Goal: Information Seeking & Learning: Find specific fact

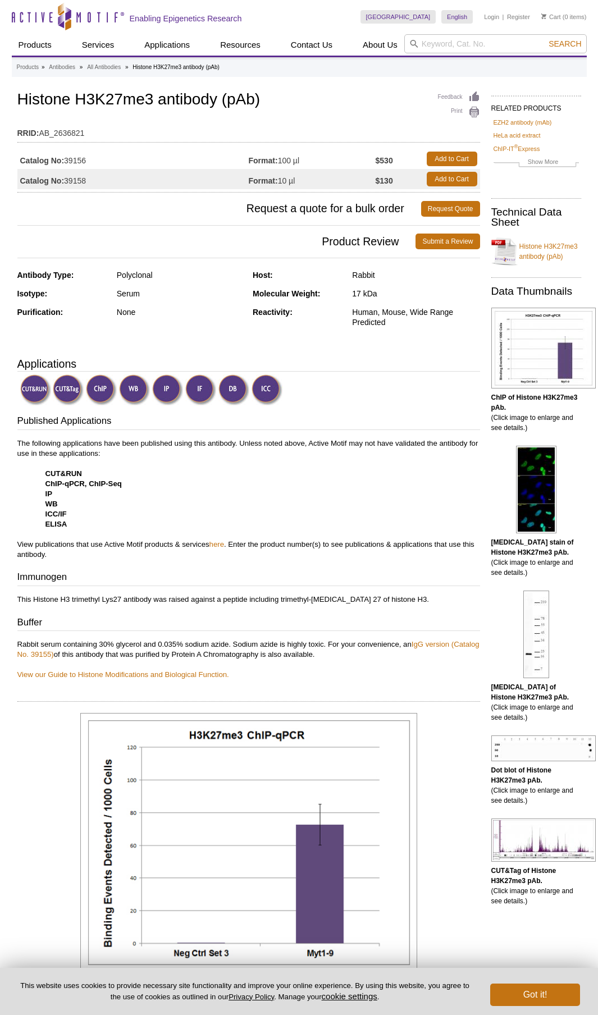
click at [212, 124] on td "RRID: AB_2636821" at bounding box center [248, 130] width 463 height 18
drag, startPoint x: 40, startPoint y: 132, endPoint x: 97, endPoint y: 134, distance: 57.3
click at [97, 134] on td "RRID: AB_2636821" at bounding box center [248, 130] width 463 height 18
copy td "AB_2636821"
click at [142, 97] on h1 "Histone H3K27me3 antibody (pAb)" at bounding box center [248, 100] width 463 height 19
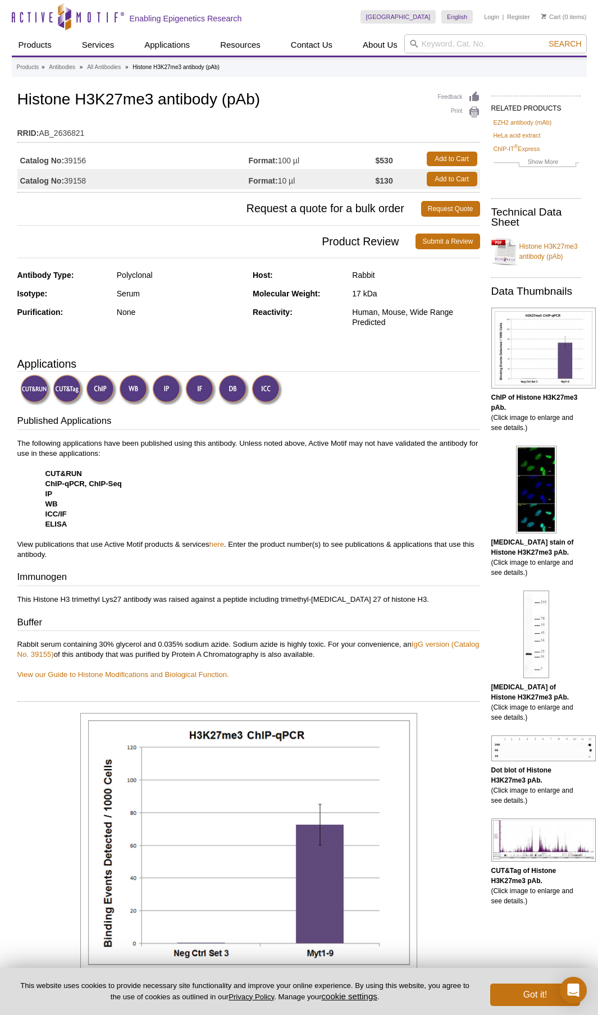
click at [186, 120] on table "RRID: AB_2636821" at bounding box center [248, 130] width 463 height 24
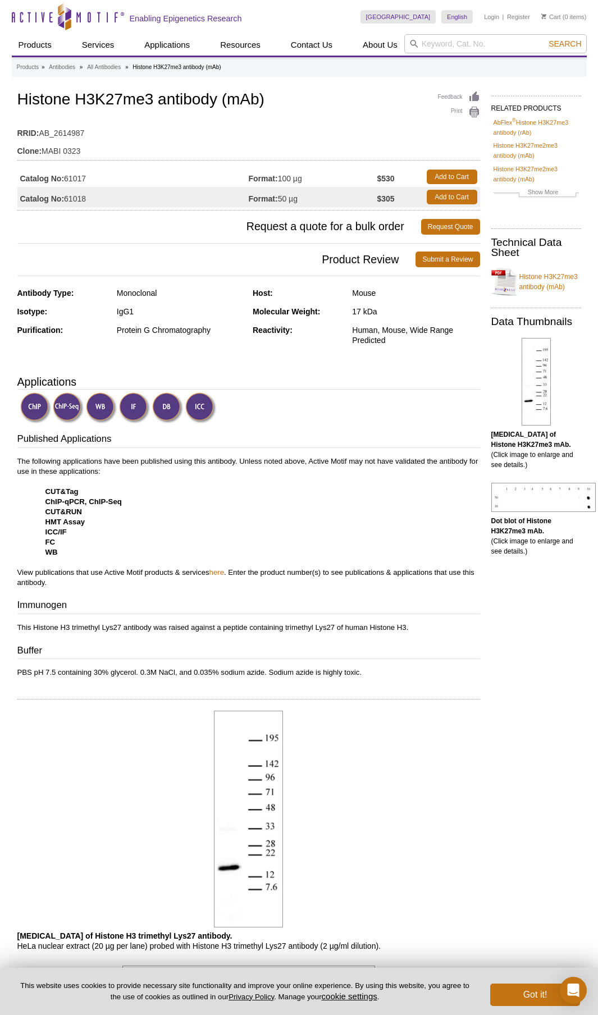
click at [158, 290] on div "Monoclonal" at bounding box center [180, 293] width 127 height 10
click at [152, 292] on div "Monoclonal" at bounding box center [180, 293] width 127 height 10
copy div "Monoclonal"
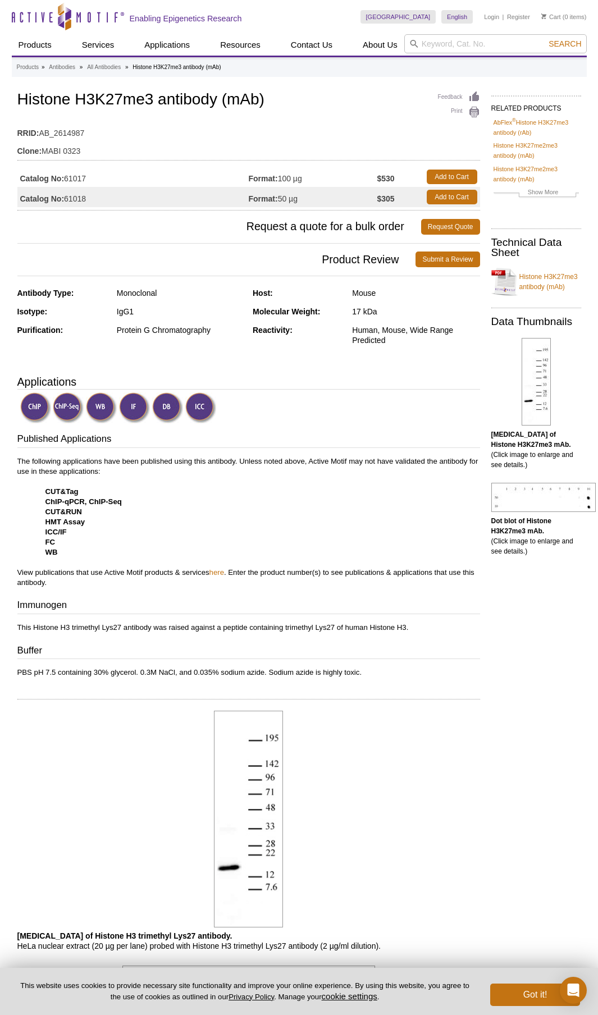
click at [296, 207] on table "Catalog No: 61017 Format: 100 µg $530 Add to Cart Catalog No: 61018 Format: 50 …" at bounding box center [248, 187] width 463 height 47
click at [76, 140] on td "Clone: MABI 0323" at bounding box center [248, 148] width 463 height 18
click at [77, 145] on td "Clone: MABI 0323" at bounding box center [248, 148] width 463 height 18
click at [94, 149] on td "Clone: MABI 0323" at bounding box center [248, 148] width 463 height 18
click at [299, 360] on div "Antibody Type: Monoclonal Isotype: IgG1 Purification: Protein G Chromatography …" at bounding box center [248, 325] width 463 height 74
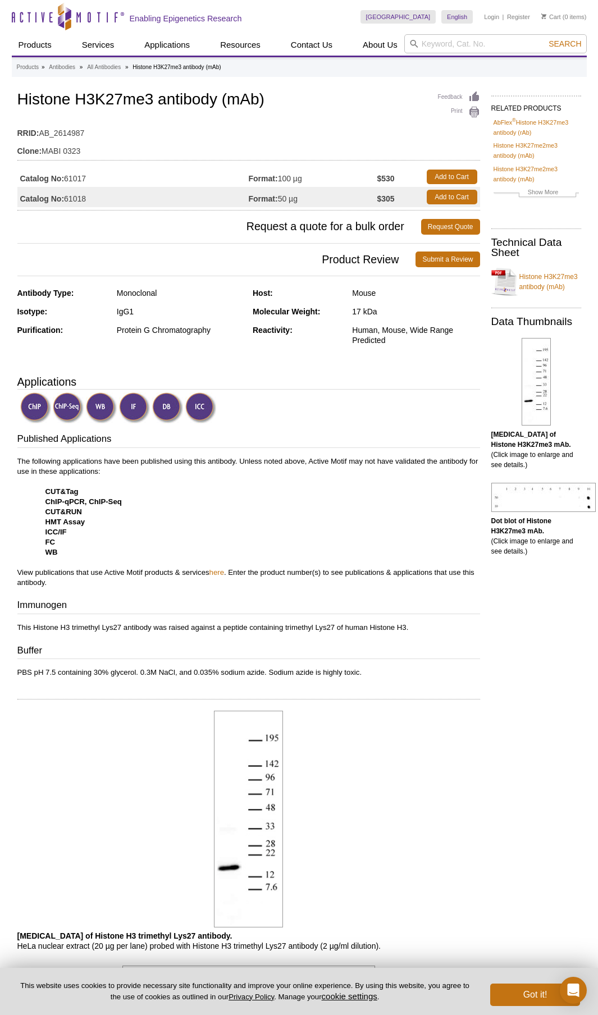
click at [309, 374] on h3 "Applications" at bounding box center [248, 381] width 463 height 17
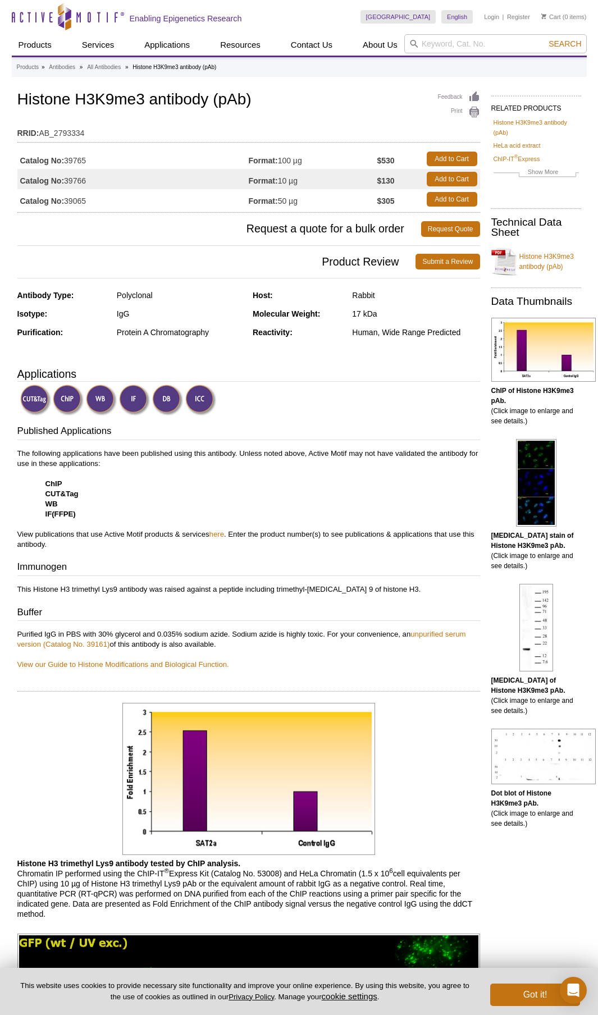
click at [240, 132] on td "RRID: AB_2793334" at bounding box center [248, 130] width 463 height 18
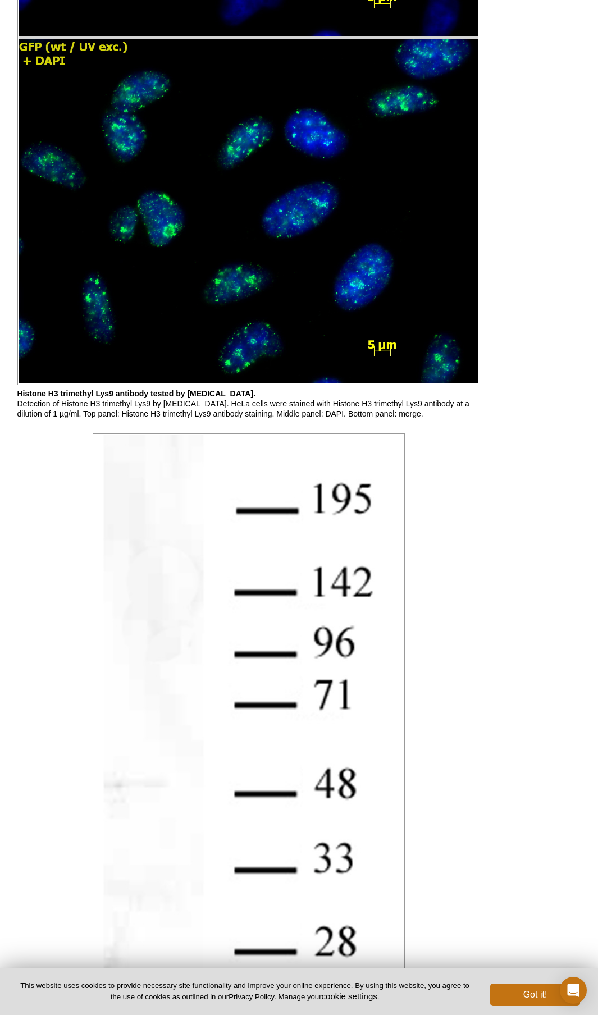
scroll to position [1706, 0]
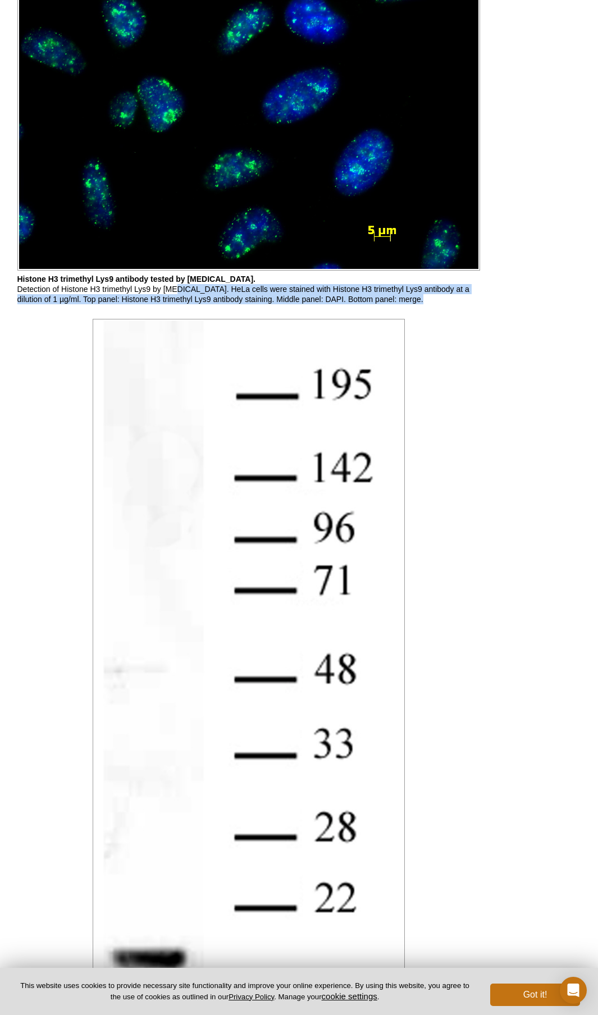
drag, startPoint x: 424, startPoint y: 300, endPoint x: 467, endPoint y: 305, distance: 43.0
click at [467, 305] on div "Feedback Print Histone H3K9me3 antibody (pAb) RRID: AB_2793334 Catalog No: 3976…" at bounding box center [246, 62] width 468 height 3359
drag, startPoint x: 467, startPoint y: 305, endPoint x: 431, endPoint y: 301, distance: 36.8
click at [467, 305] on div "Feedback Print Histone H3K9me3 antibody (pAb) RRID: AB_2793334 Catalog No: 3976…" at bounding box center [246, 62] width 468 height 3359
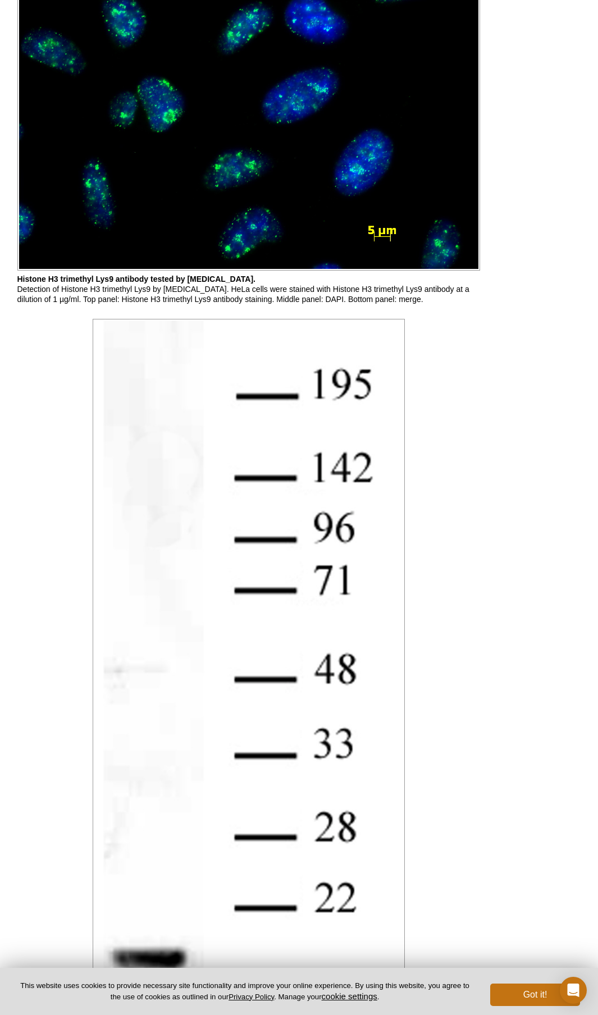
drag, startPoint x: 431, startPoint y: 301, endPoint x: 47, endPoint y: 295, distance: 383.5
click at [47, 295] on p "Histone H3 trimethyl Lys9 antibody tested by immunofluorescence. Detection of H…" at bounding box center [248, 289] width 463 height 30
drag, startPoint x: 47, startPoint y: 295, endPoint x: 54, endPoint y: 298, distance: 7.3
click at [48, 296] on p "Histone H3 trimethyl Lys9 antibody tested by immunofluorescence. Detection of H…" at bounding box center [248, 289] width 463 height 30
drag, startPoint x: 54, startPoint y: 298, endPoint x: 80, endPoint y: 300, distance: 25.9
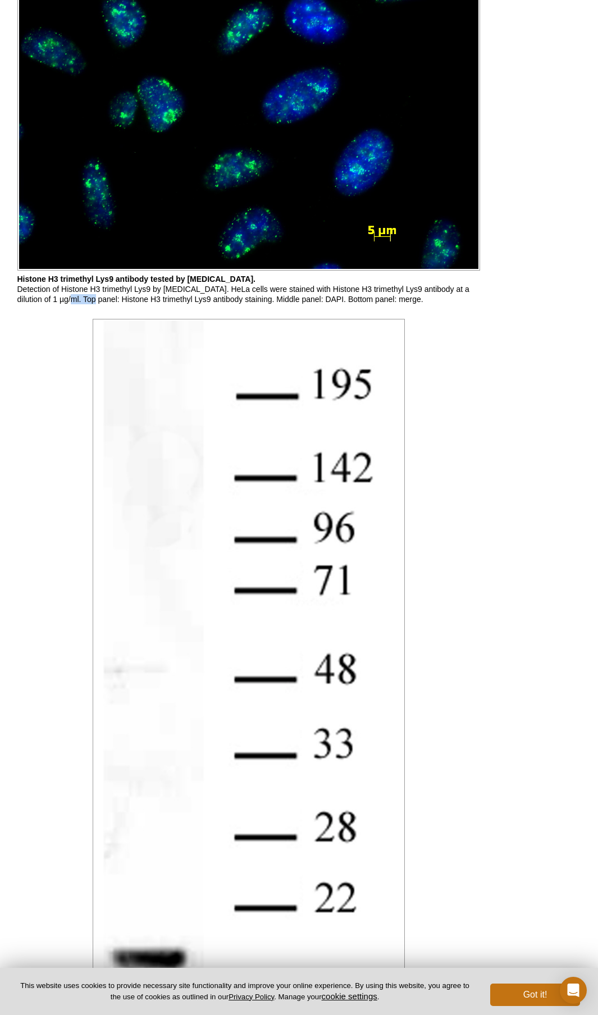
click at [80, 300] on p "Histone H3 trimethyl Lys9 antibody tested by immunofluorescence. Detection of H…" at bounding box center [248, 289] width 463 height 30
copy p "1 µg/ml"
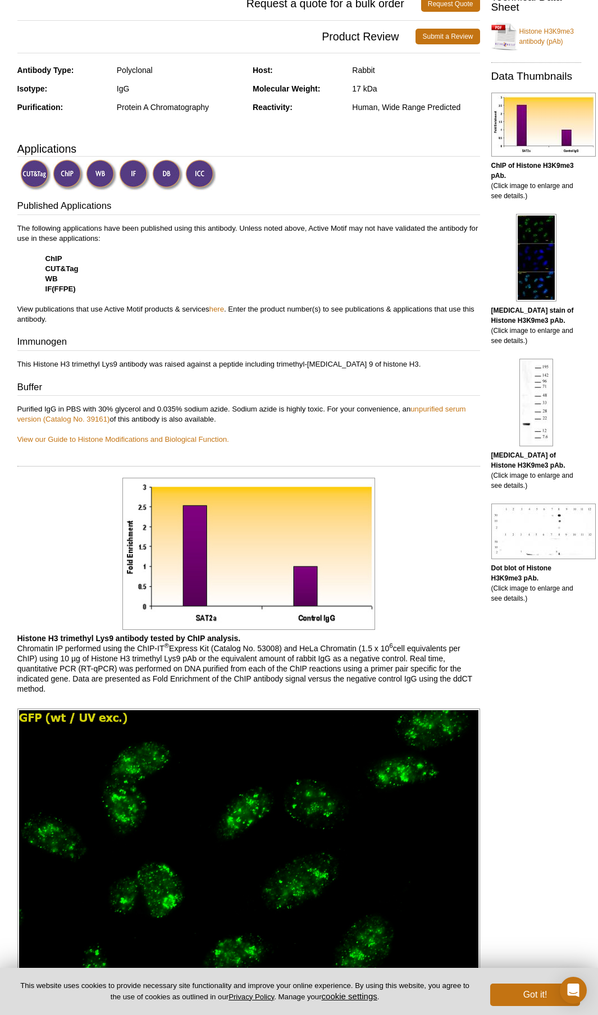
scroll to position [0, 0]
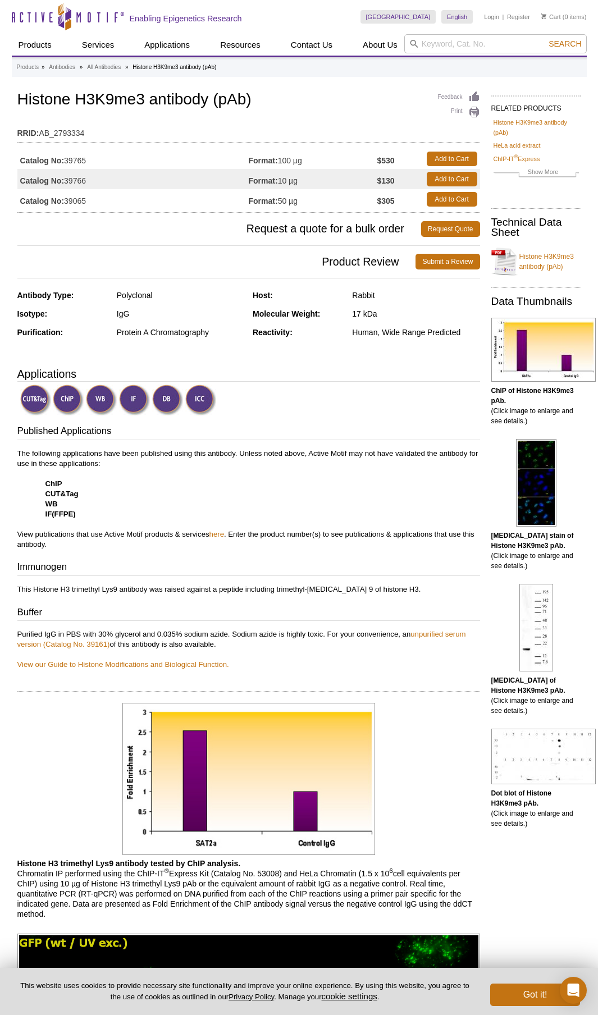
drag, startPoint x: 283, startPoint y: 181, endPoint x: 299, endPoint y: 180, distance: 15.8
click at [296, 180] on td "Format: 10 µg" at bounding box center [313, 179] width 129 height 20
click at [299, 180] on td "Format: 10 µg" at bounding box center [313, 179] width 129 height 20
drag, startPoint x: 284, startPoint y: 181, endPoint x: 232, endPoint y: 179, distance: 51.1
click at [232, 179] on tr "Catalog No: 39766 Format: 10 µg $130 Add to Cart" at bounding box center [248, 179] width 463 height 20
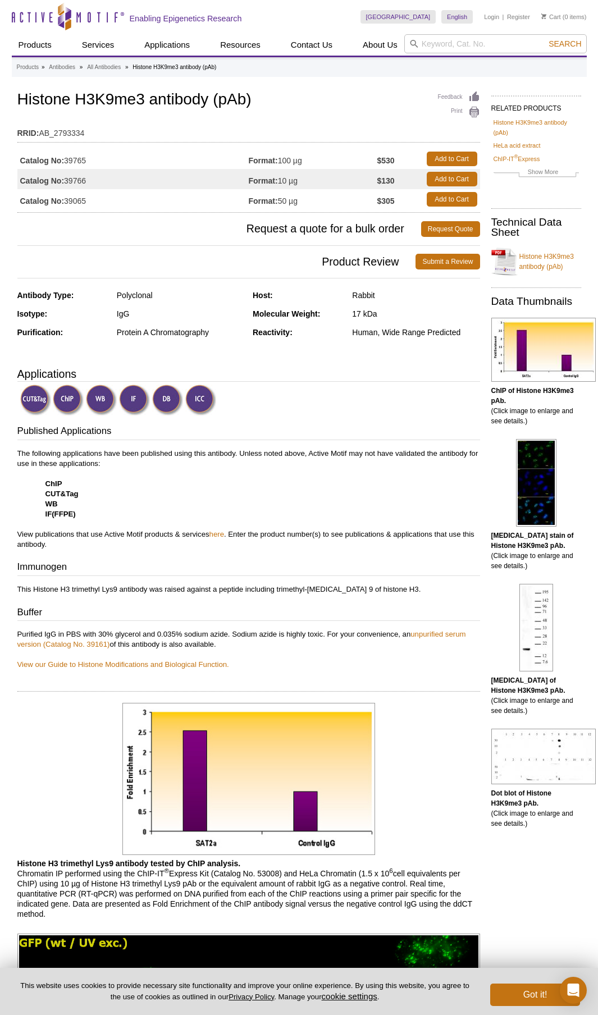
click at [232, 179] on td "Catalog No: 39766" at bounding box center [132, 179] width 231 height 20
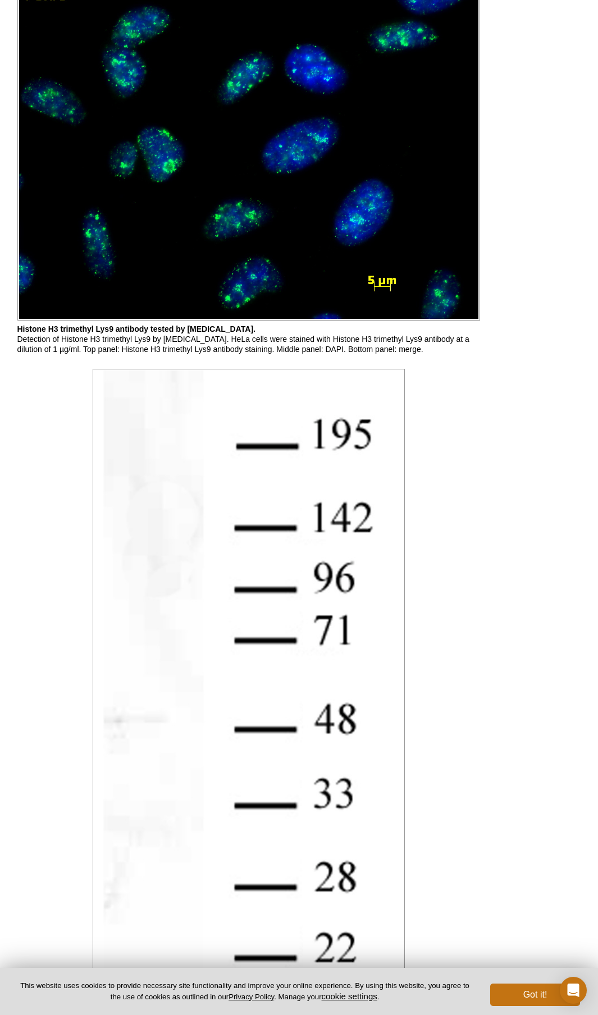
click at [445, 481] on div at bounding box center [248, 793] width 463 height 854
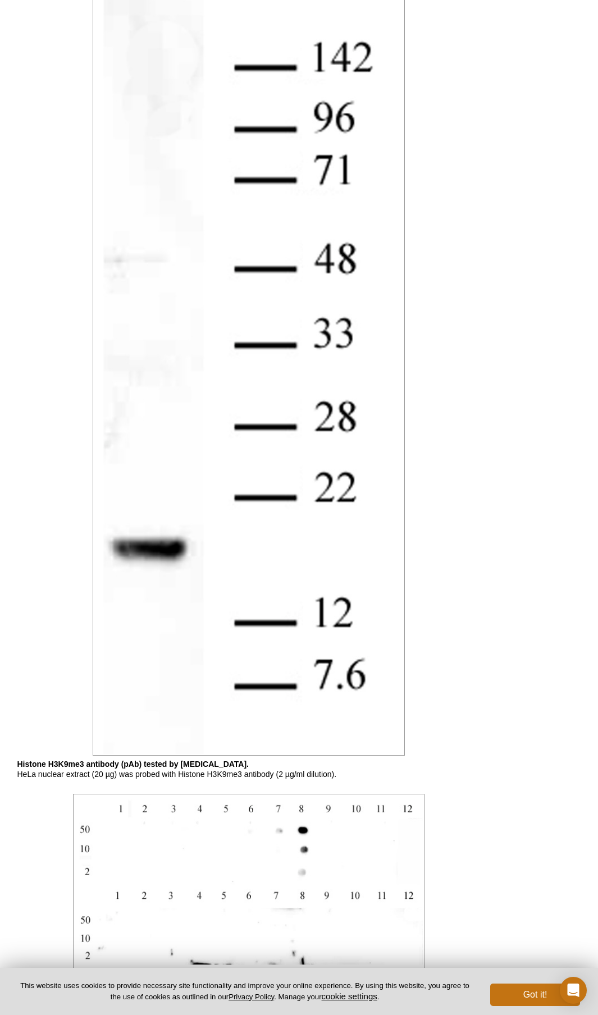
scroll to position [2556, 0]
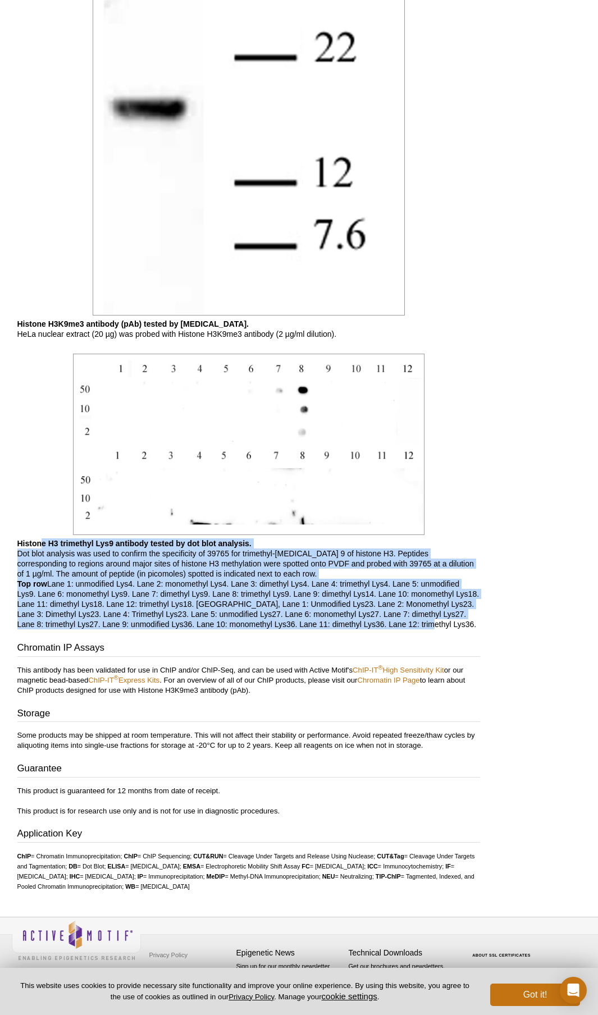
drag, startPoint x: 40, startPoint y: 545, endPoint x: 432, endPoint y: 623, distance: 400.0
click at [430, 622] on p "Histone H3 trimethyl Lys9 antibody tested by dot blot analysis. Dot blot analys…" at bounding box center [248, 583] width 463 height 91
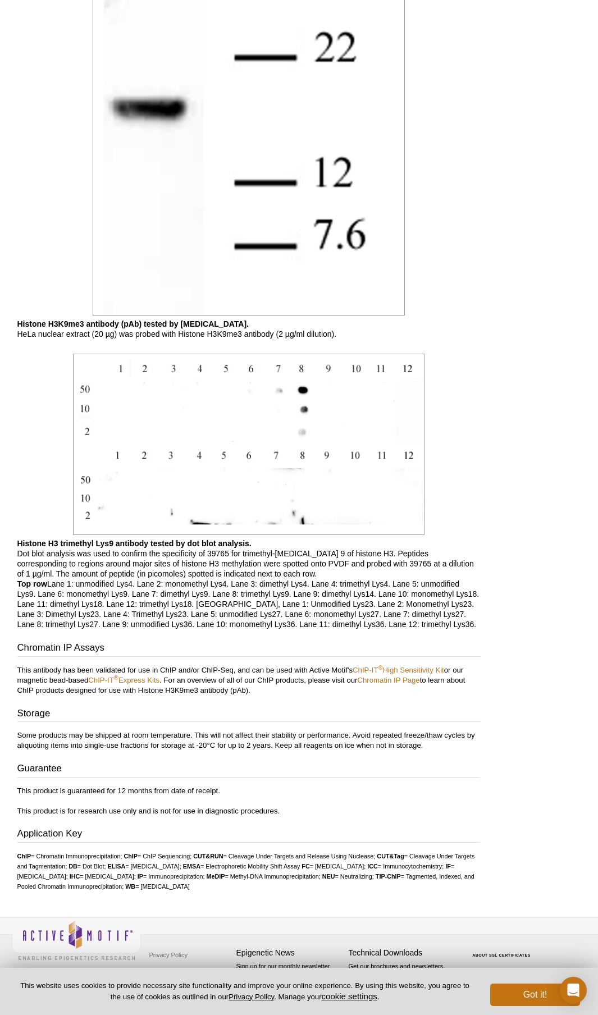
click at [435, 623] on p "Histone H3 trimethyl Lys9 antibody tested by dot blot analysis. Dot blot analys…" at bounding box center [248, 583] width 463 height 91
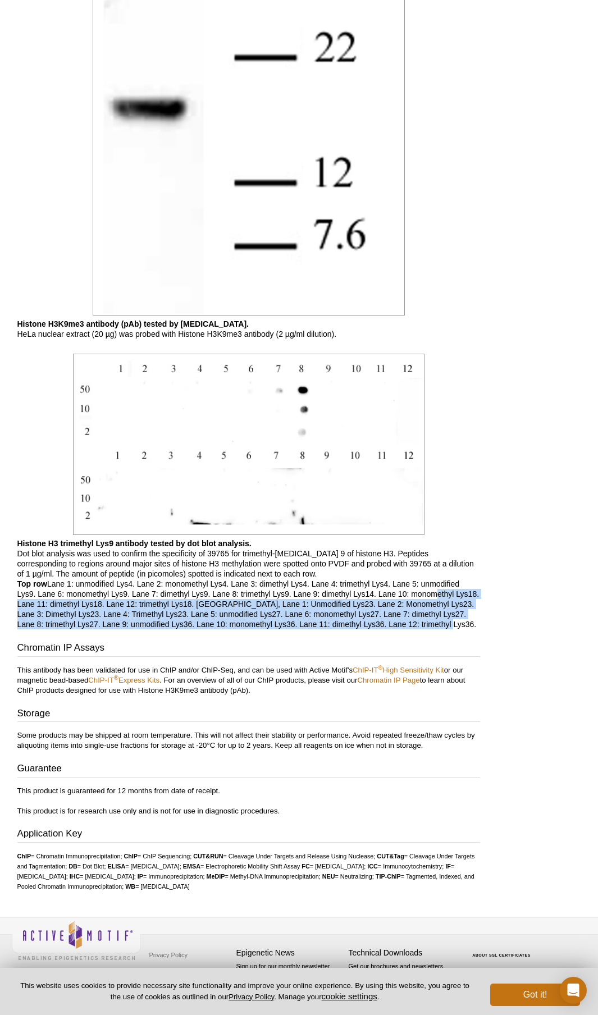
drag, startPoint x: 473, startPoint y: 629, endPoint x: 421, endPoint y: 582, distance: 70.0
click at [431, 595] on p "Histone H3 trimethyl Lys9 antibody tested by dot blot analysis. Dot blot analys…" at bounding box center [248, 583] width 463 height 91
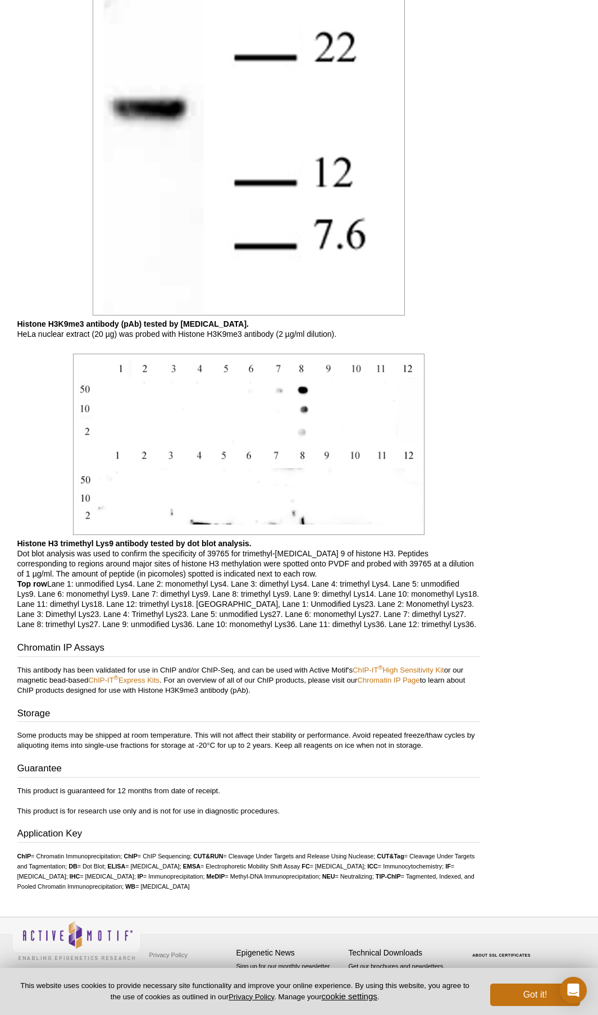
drag, startPoint x: 421, startPoint y: 582, endPoint x: 409, endPoint y: 570, distance: 17.5
click at [412, 571] on p "Histone H3 trimethyl Lys9 antibody tested by dot blot analysis. Dot blot analys…" at bounding box center [248, 583] width 463 height 91
click at [409, 570] on p "Histone H3 trimethyl Lys9 antibody tested by dot blot analysis. Dot blot analys…" at bounding box center [248, 583] width 463 height 91
drag, startPoint x: 401, startPoint y: 568, endPoint x: 131, endPoint y: 569, distance: 270.1
click at [131, 569] on p "Histone H3 trimethyl Lys9 antibody tested by dot blot analysis. Dot blot analys…" at bounding box center [248, 583] width 463 height 91
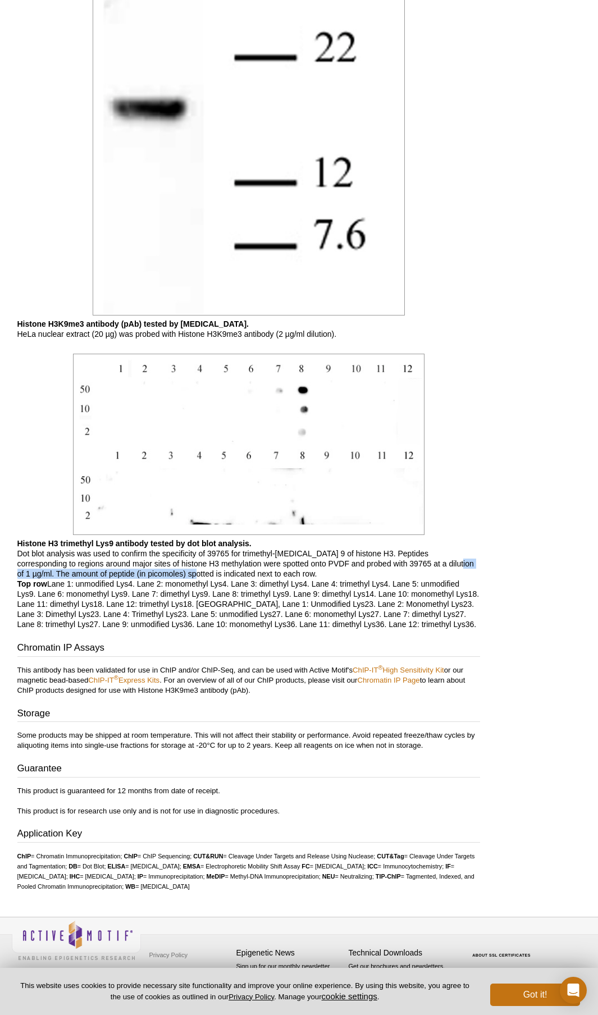
click at [131, 569] on p "Histone H3 trimethyl Lys9 antibody tested by dot blot analysis. Dot blot analys…" at bounding box center [248, 583] width 463 height 91
drag, startPoint x: 104, startPoint y: 564, endPoint x: 305, endPoint y: 577, distance: 200.9
click at [304, 577] on p "Histone H3 trimethyl Lys9 antibody tested by dot blot analysis. Dot blot analys…" at bounding box center [248, 583] width 463 height 91
click at [306, 578] on p "Histone H3 trimethyl Lys9 antibody tested by dot blot analysis. Dot blot analys…" at bounding box center [248, 583] width 463 height 91
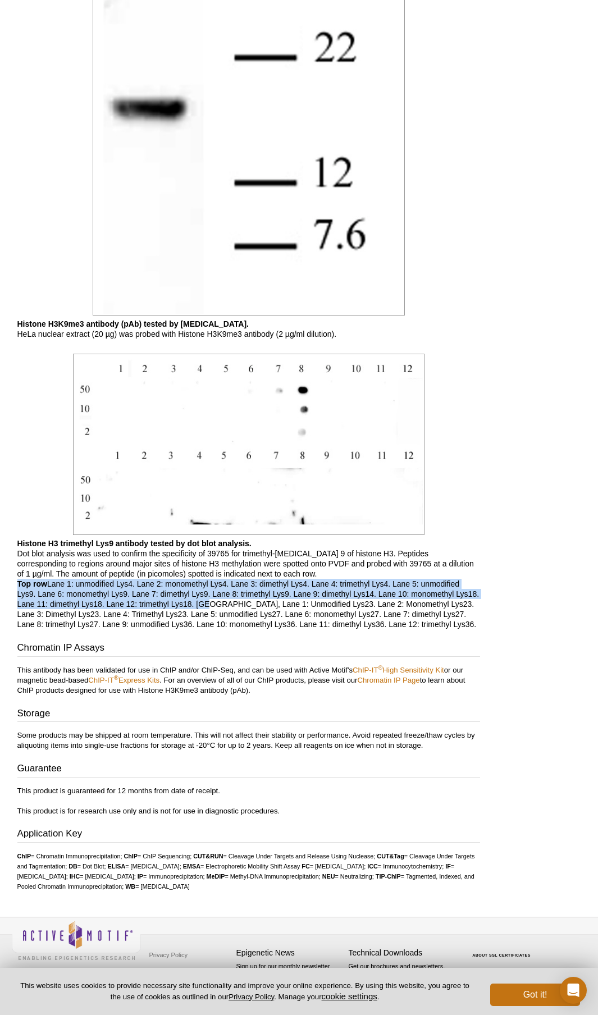
drag, startPoint x: 17, startPoint y: 585, endPoint x: 184, endPoint y: 584, distance: 166.8
click at [209, 603] on p "Histone H3 trimethyl Lys9 antibody tested by dot blot analysis. Dot blot analys…" at bounding box center [248, 583] width 463 height 91
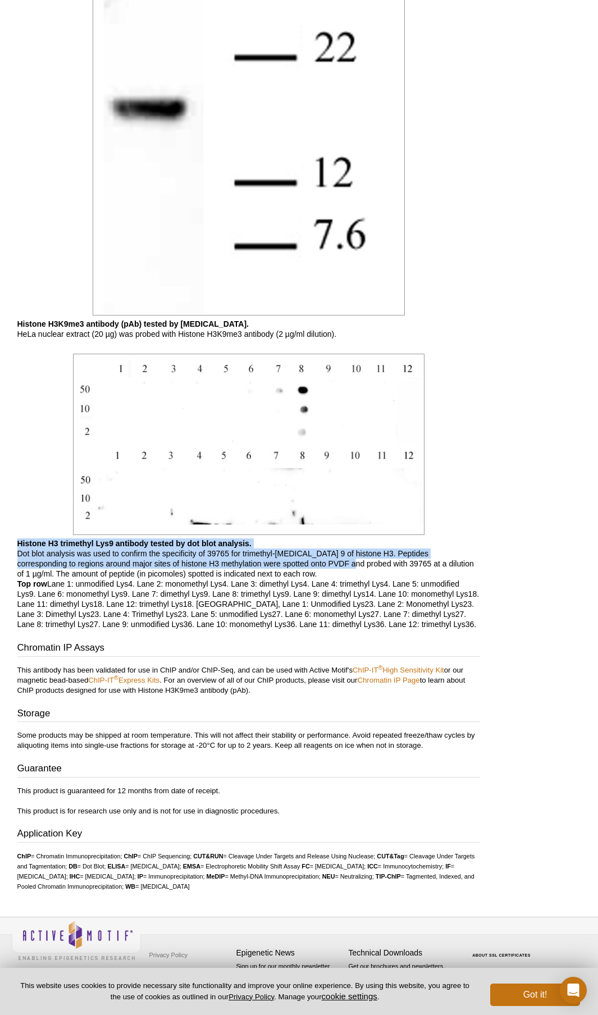
drag, startPoint x: 24, startPoint y: 546, endPoint x: 298, endPoint y: 569, distance: 275.0
click at [298, 569] on p "Histone H3 trimethyl Lys9 antibody tested by dot blot analysis. Dot blot analys…" at bounding box center [248, 583] width 463 height 91
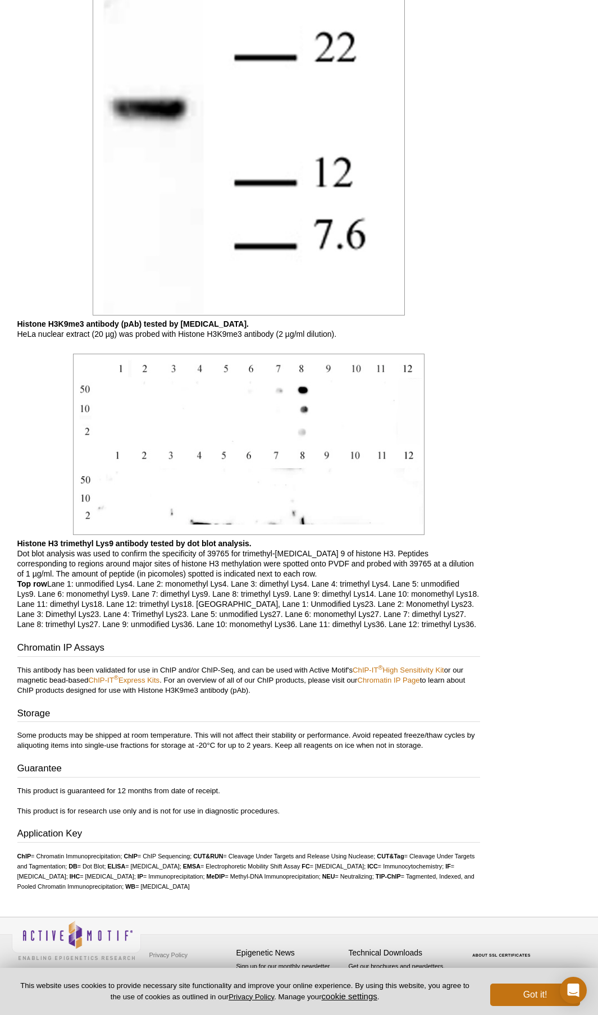
click at [304, 586] on p "Histone H3 trimethyl Lys9 antibody tested by dot blot analysis. Dot blot analys…" at bounding box center [248, 583] width 463 height 91
click at [290, 600] on p "Histone H3 trimethyl Lys9 antibody tested by dot blot analysis. Dot blot analys…" at bounding box center [248, 583] width 463 height 91
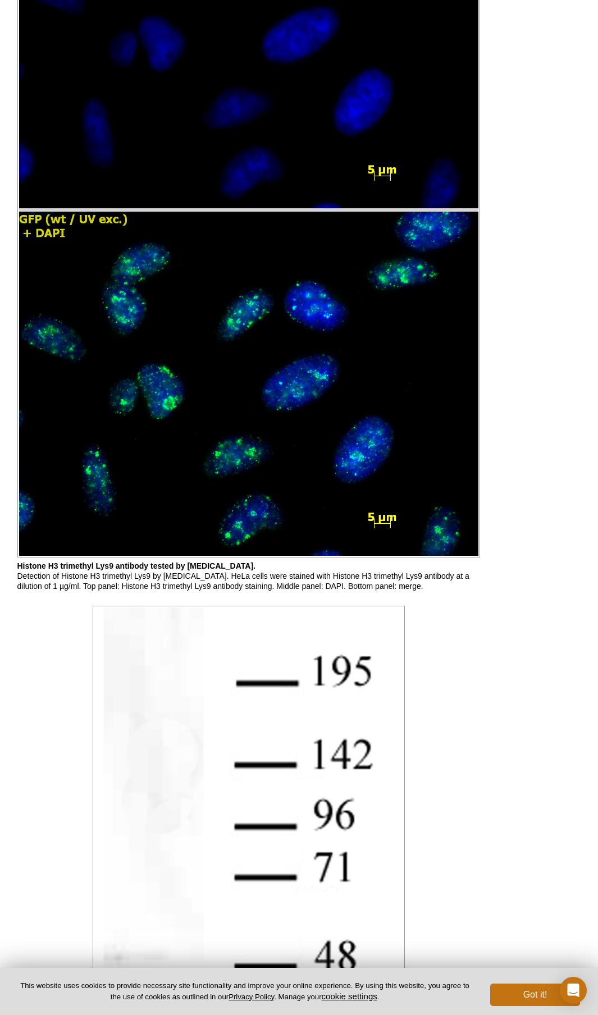
scroll to position [474, 0]
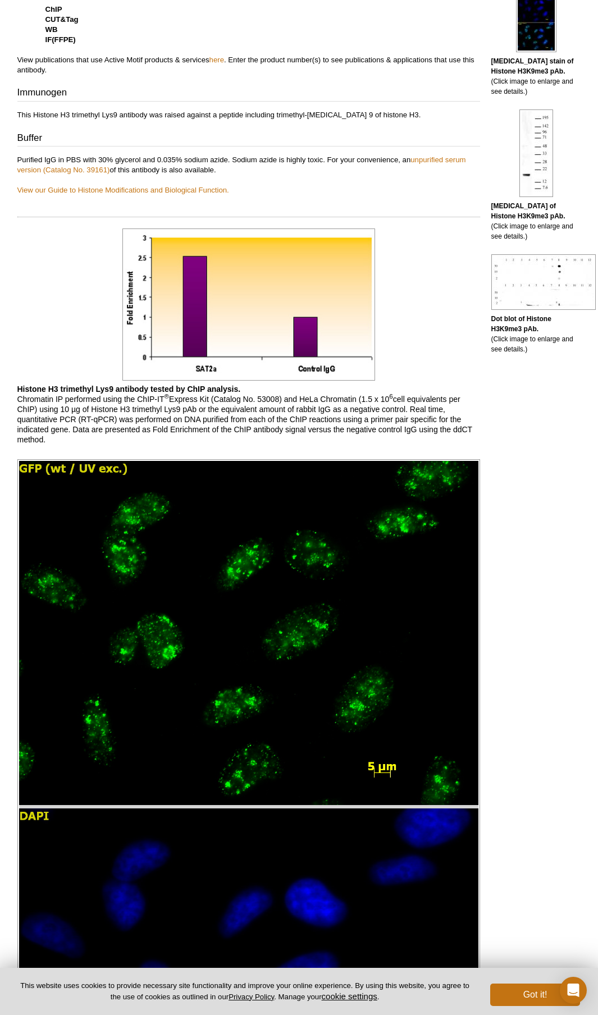
click at [258, 176] on p "Purified IgG in PBS with 30% glycerol and 0.035% sodium azide. Sodium azide is …" at bounding box center [248, 175] width 463 height 40
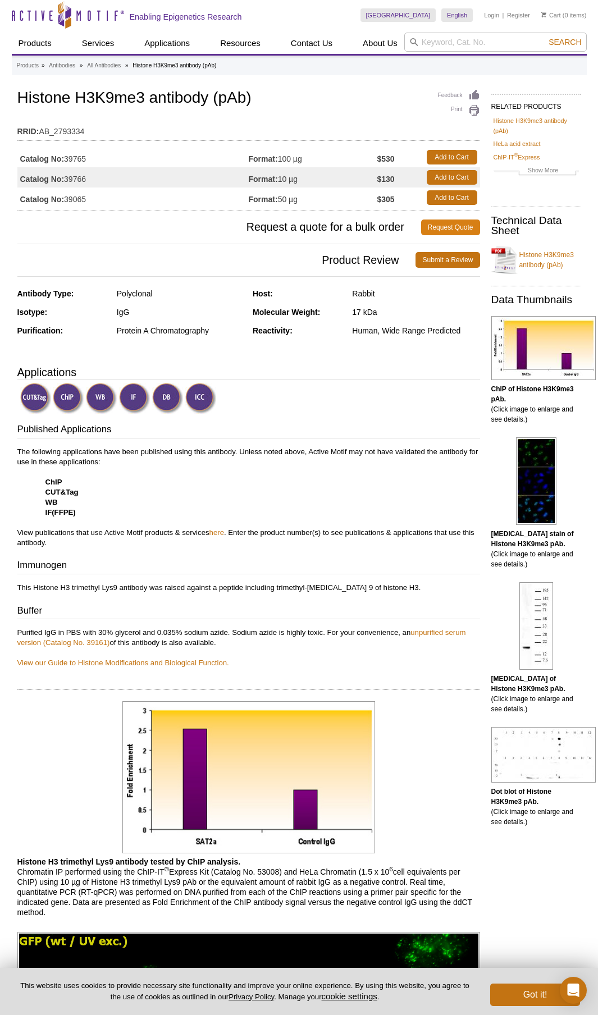
scroll to position [0, 0]
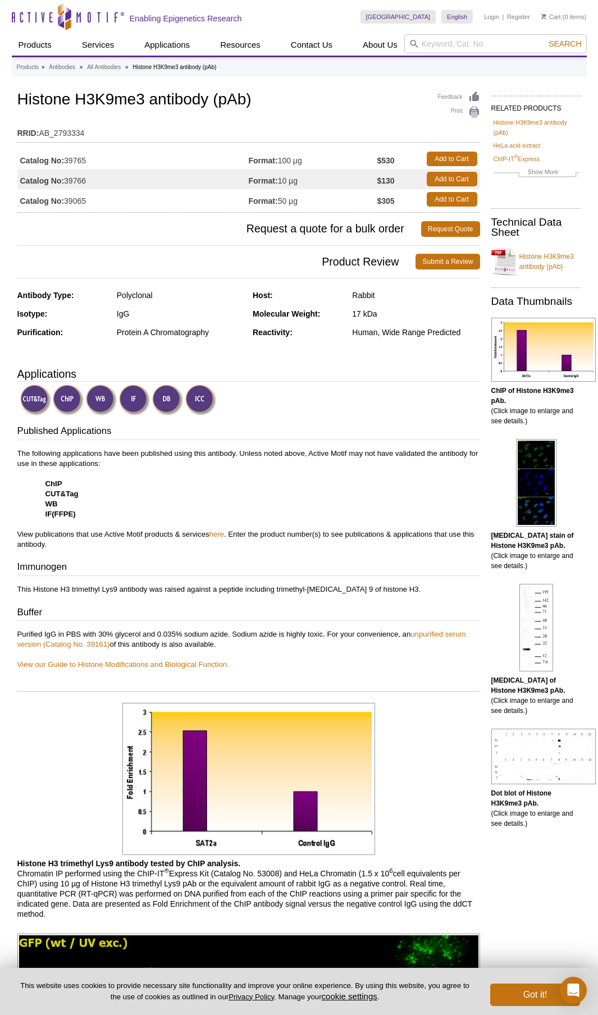
click at [424, 457] on p "The following applications have been published using this antibody. Unless note…" at bounding box center [248, 499] width 463 height 101
click at [448, 50] on input "search" at bounding box center [495, 43] width 182 height 19
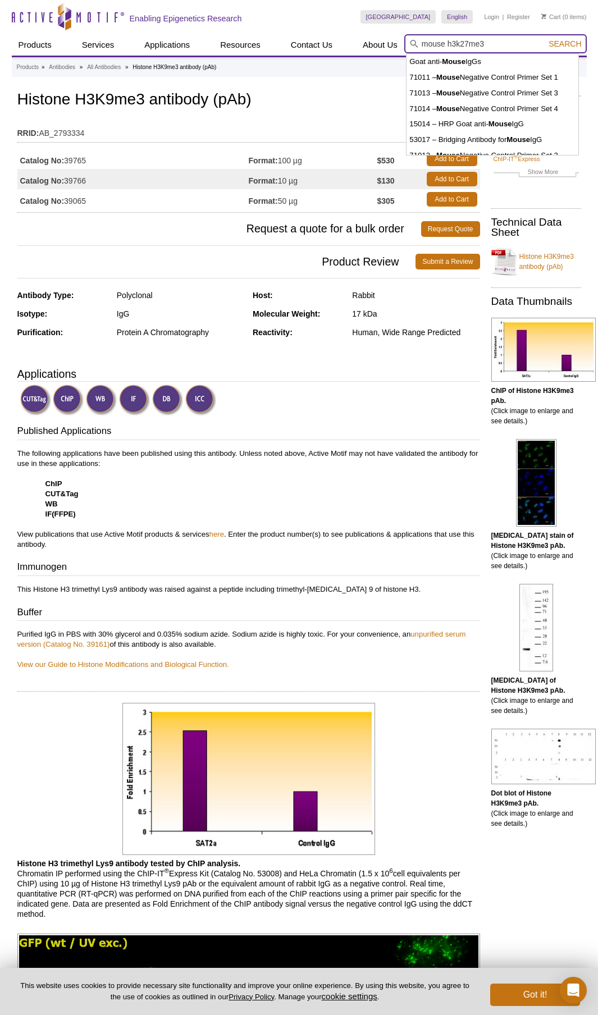
type input "mouse h3k27me3"
click at [545, 39] on button "Search" at bounding box center [564, 44] width 39 height 10
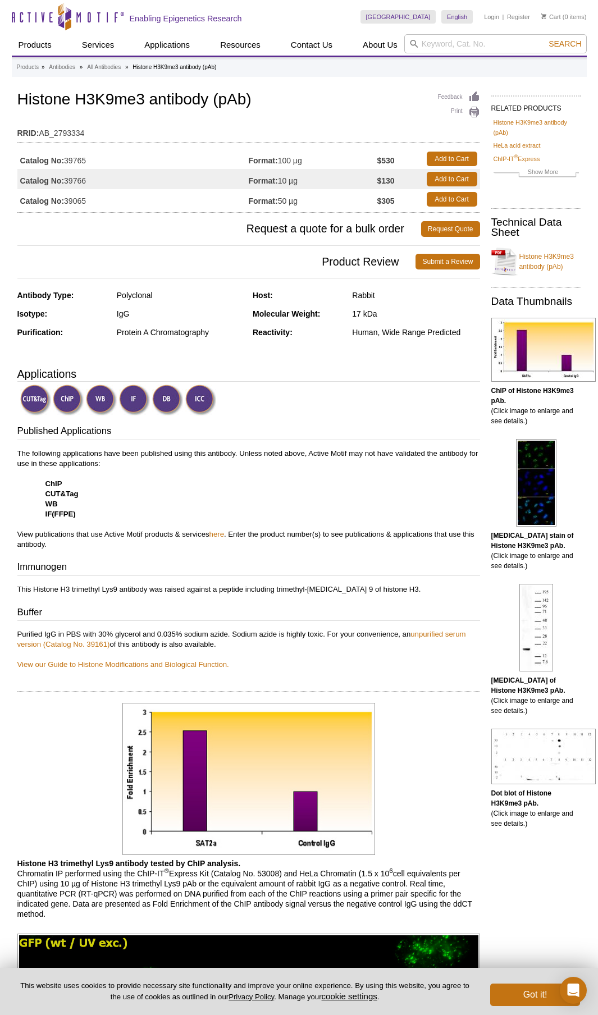
click at [239, 106] on h1 "Histone H3K9me3 antibody (pAb)" at bounding box center [248, 100] width 463 height 19
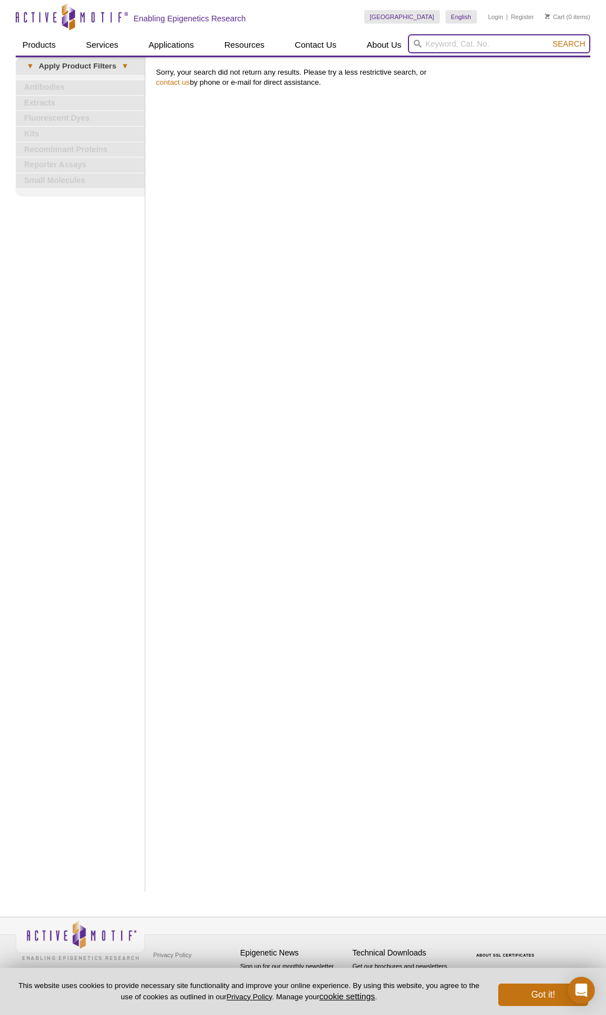
click at [478, 39] on input "search" at bounding box center [499, 43] width 182 height 19
type input "H3K27me3"
click at [550, 39] on button "Search" at bounding box center [569, 44] width 39 height 10
click at [486, 49] on input "H3K27me3" at bounding box center [499, 43] width 182 height 19
click at [550, 45] on form "H3K27me3 0cAFcWeA7bXb9nQNUIvhgtIEn6lVAxLKsZWSQy2yFySK1p0YJxWtiEM0h-IisW6JqVddU-…" at bounding box center [499, 43] width 182 height 19
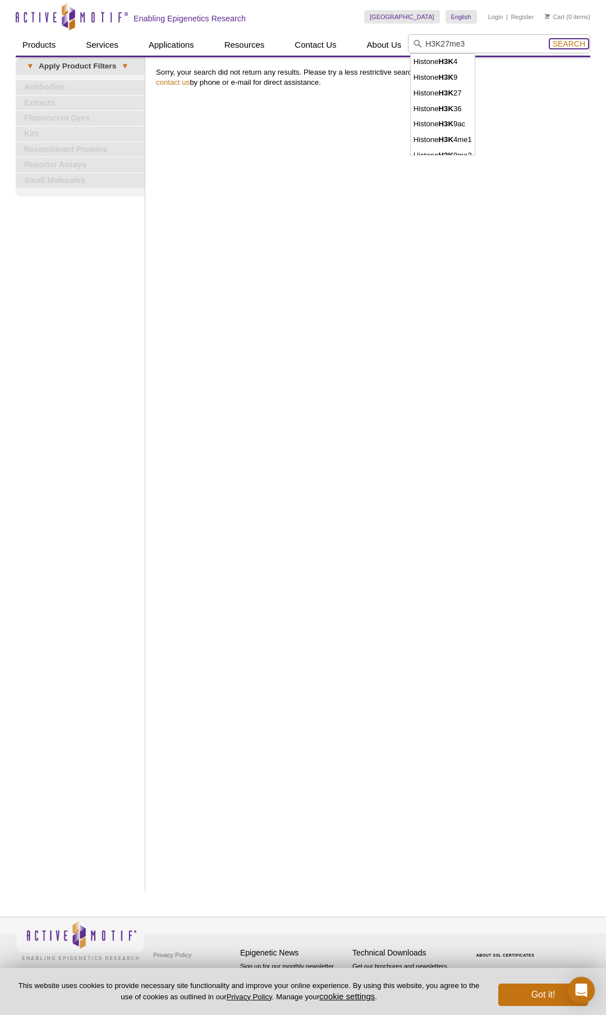
click at [557, 44] on span "Search" at bounding box center [569, 43] width 33 height 9
click at [446, 229] on div "Print Results Sorry, your search did not return any results. Please try a less …" at bounding box center [370, 474] width 440 height 834
